Goal: Navigation & Orientation: Find specific page/section

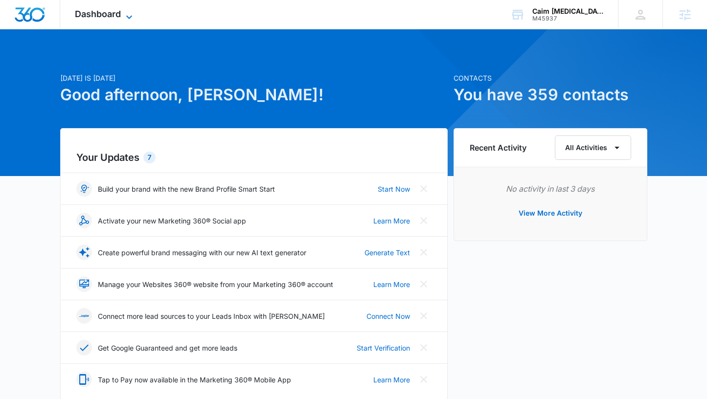
click at [120, 19] on span "Dashboard" at bounding box center [98, 14] width 46 height 10
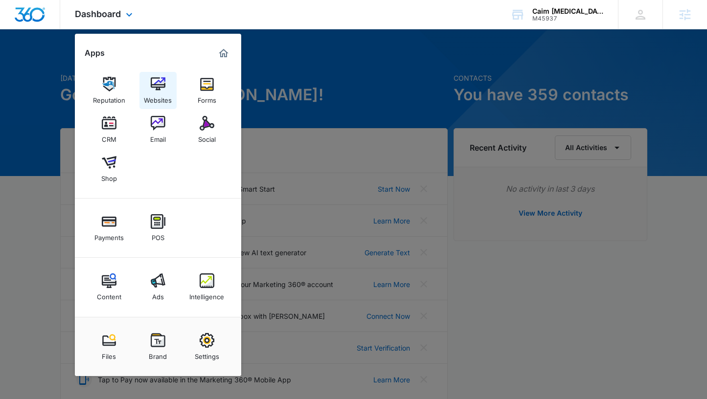
click at [151, 78] on img at bounding box center [158, 84] width 15 height 15
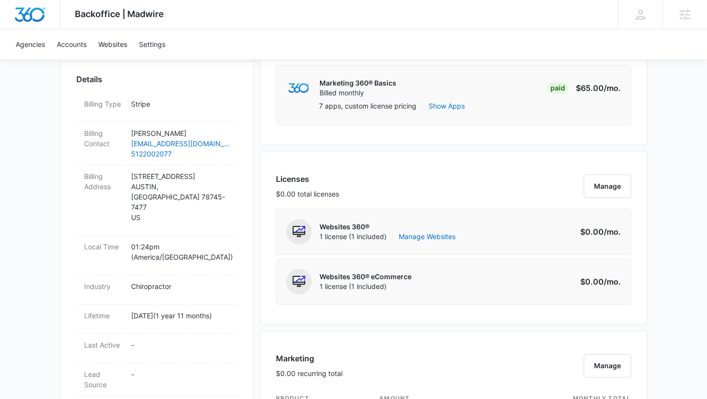
scroll to position [333, 0]
